Goal: Check status: Check status

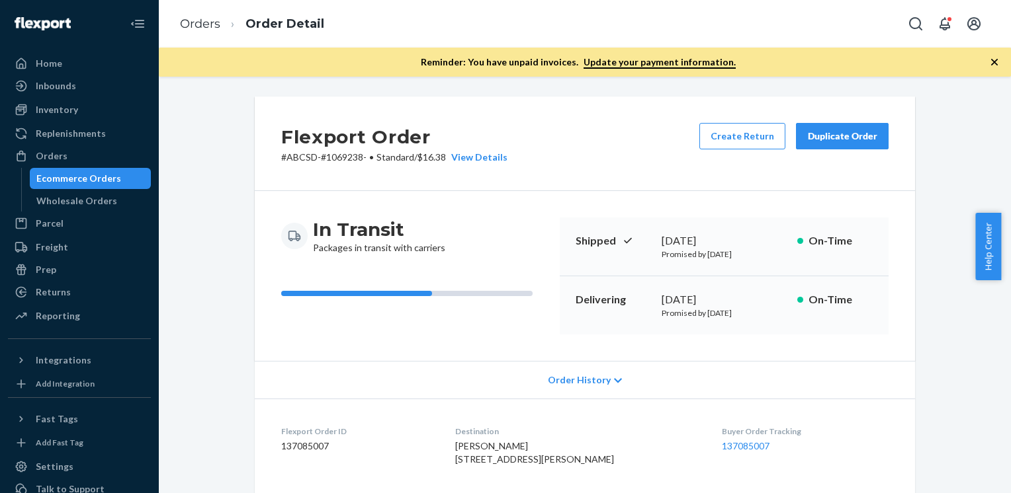
scroll to position [506, 0]
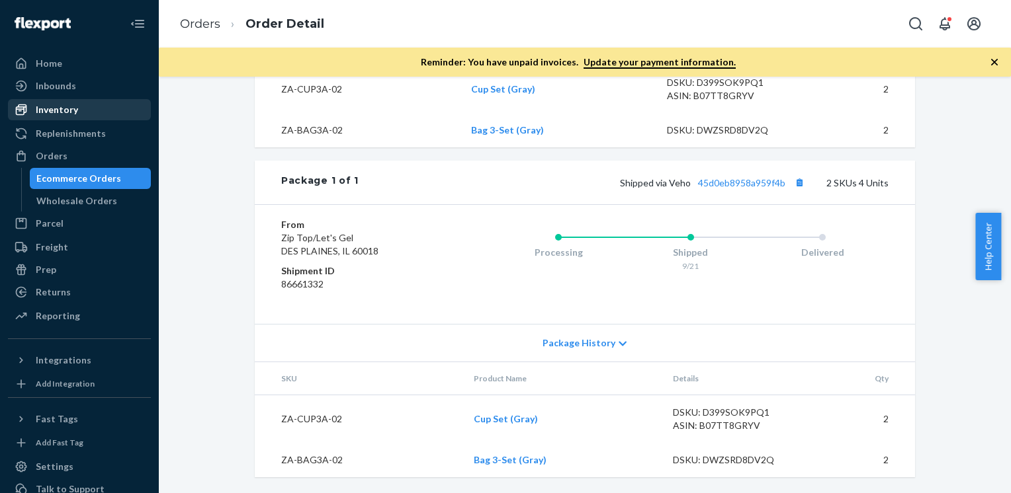
click at [66, 110] on div "Inventory" at bounding box center [57, 109] width 42 height 13
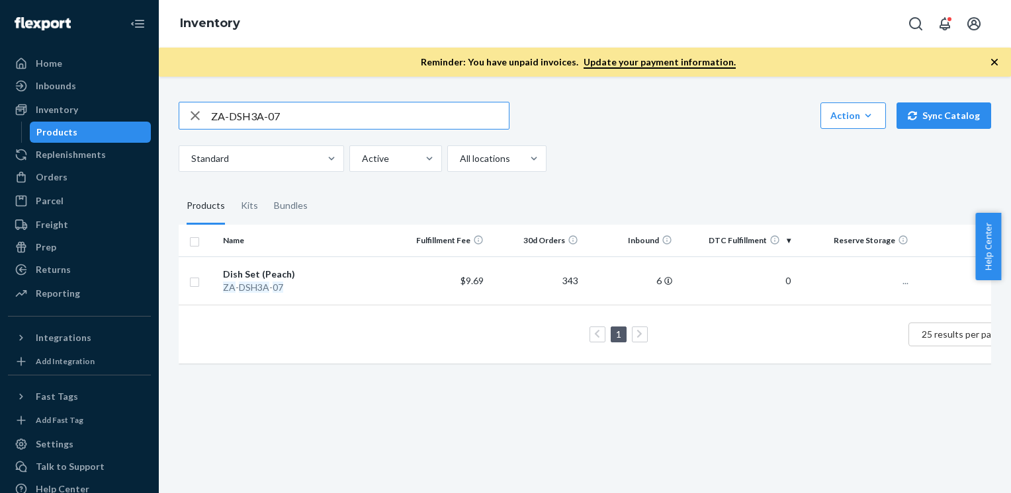
click at [337, 114] on input "ZA-DSH3A-07" at bounding box center [360, 116] width 298 height 26
type input "ZA-DSH3A"
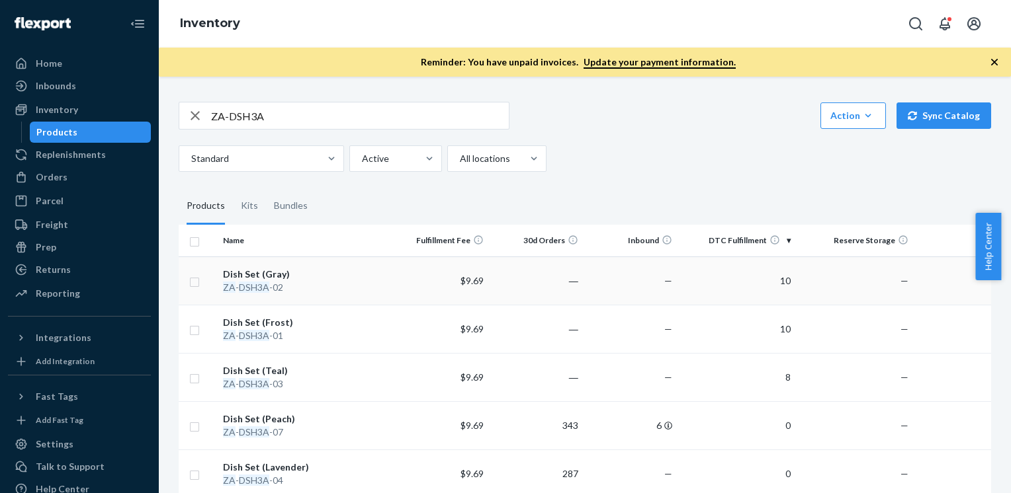
click at [251, 279] on div "Dish Set (Gray)" at bounding box center [306, 274] width 166 height 13
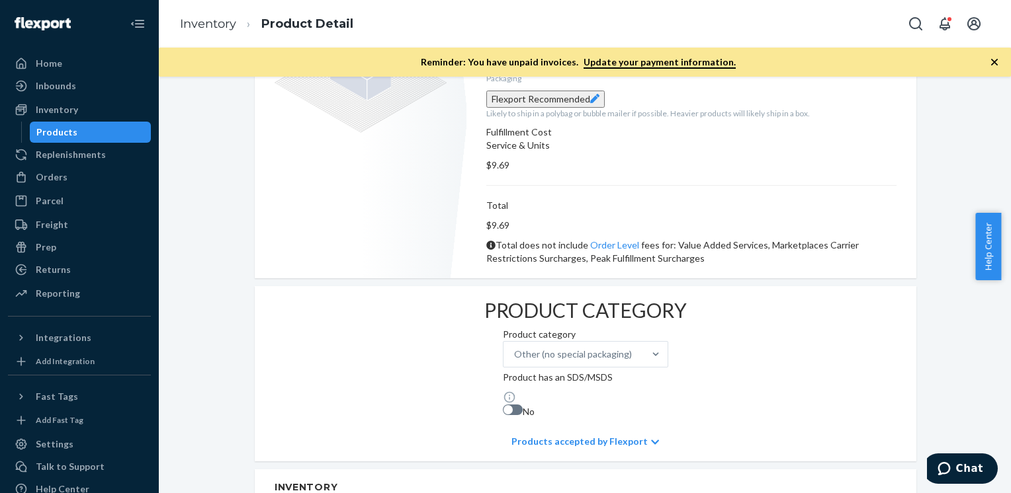
scroll to position [494, 0]
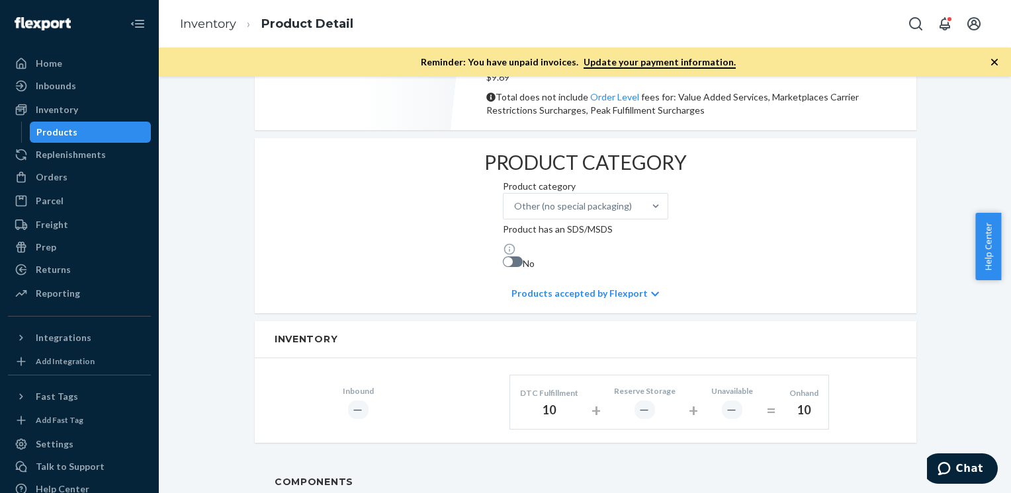
drag, startPoint x: 1006, startPoint y: 252, endPoint x: 1013, endPoint y: 52, distance: 200.5
click at [1010, 52] on html "Home Inbounds Shipping Plans Problems Inventory Products Replenishments Orders …" at bounding box center [505, 246] width 1011 height 493
click at [957, 104] on div "Dish Set (Gray) Actions Add components Hide Request removal Create inbound iden…" at bounding box center [585, 299] width 832 height 1395
drag, startPoint x: 1007, startPoint y: 263, endPoint x: 1013, endPoint y: 25, distance: 238.2
click at [1010, 25] on html "Home Inbounds Shipping Plans Problems Inventory Products Replenishments Orders …" at bounding box center [505, 246] width 1011 height 493
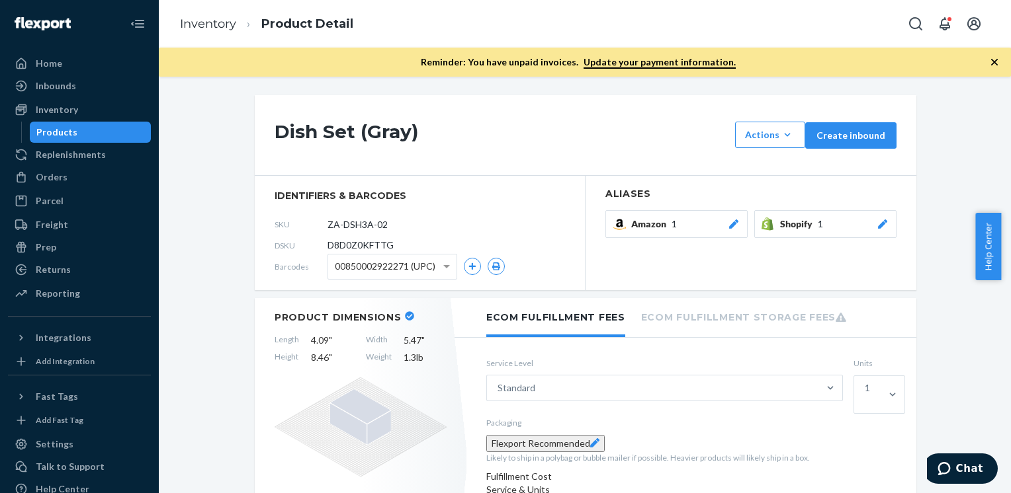
scroll to position [0, 0]
click at [511, 171] on div "Dish Set (Gray) Actions Add components Hide Request removal Create inbound" at bounding box center [585, 137] width 661 height 81
click at [359, 222] on input "ZA-DSH3A-02" at bounding box center [386, 225] width 103 height 25
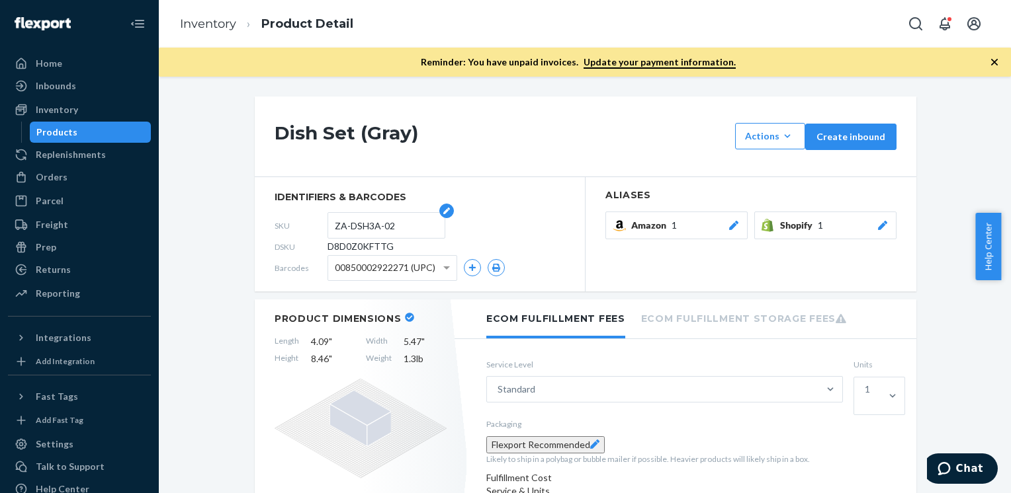
click at [359, 222] on input "ZA-DSH3A-02" at bounding box center [386, 225] width 103 height 25
